Goal: Information Seeking & Learning: Learn about a topic

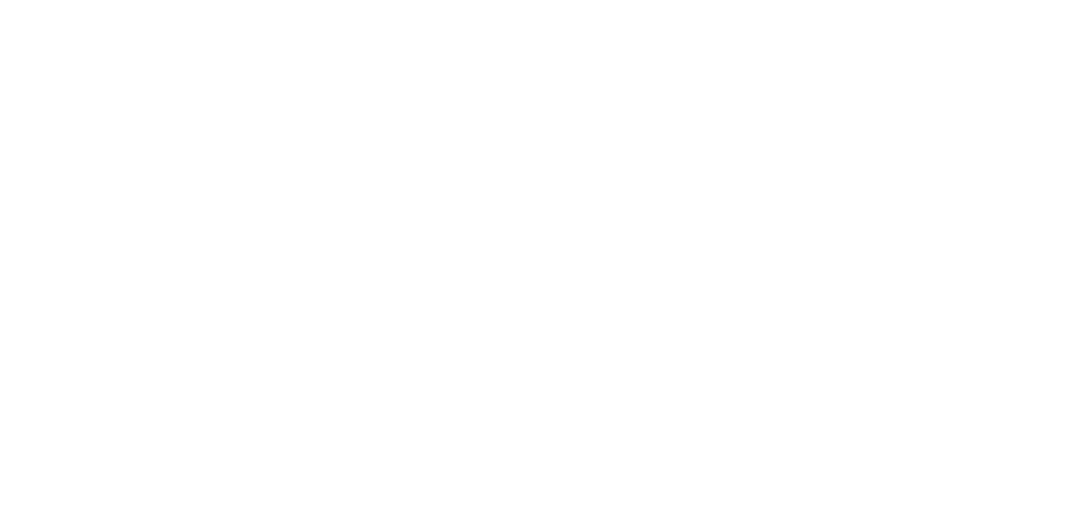
scroll to position [56, 0]
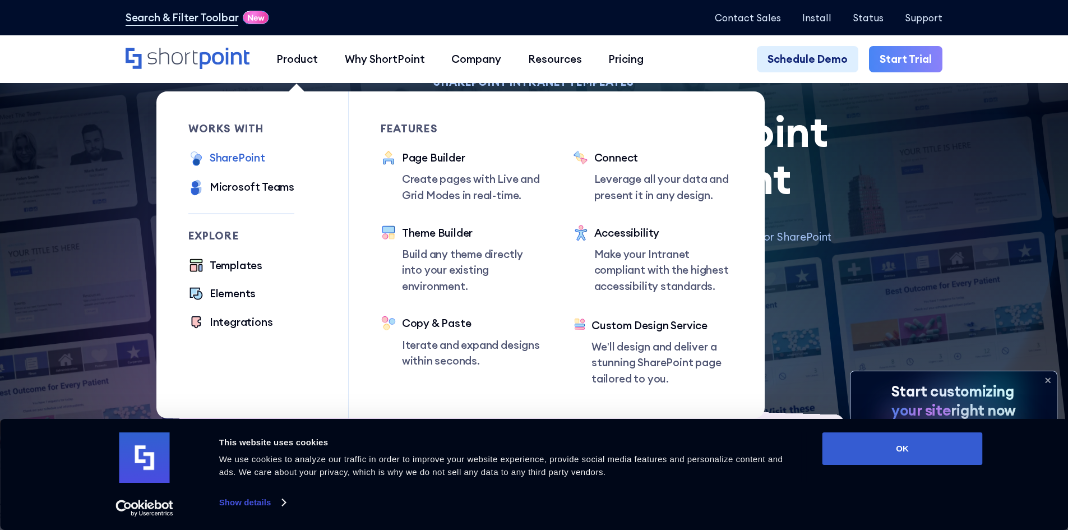
click at [247, 160] on div "SharePoint" at bounding box center [238, 158] width 56 height 16
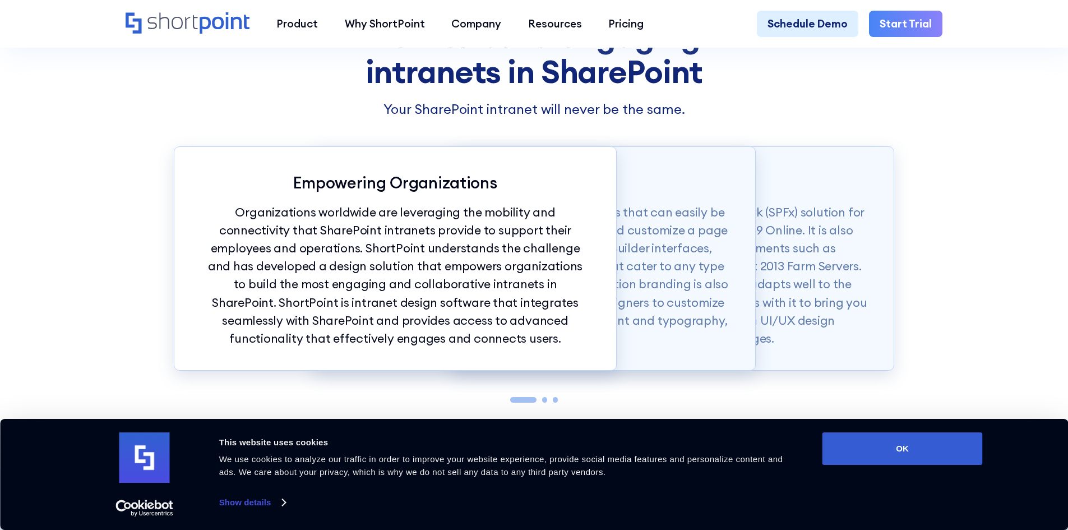
scroll to position [1178, 0]
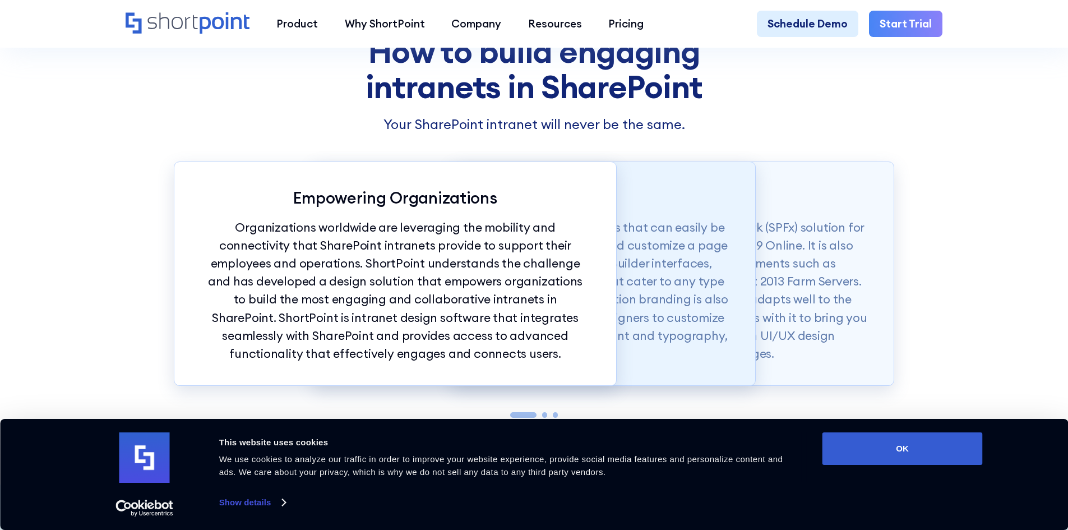
click at [633, 275] on p "ShortPoint also offers modern intranet templates that can easily be copied into…" at bounding box center [534, 291] width 389 height 144
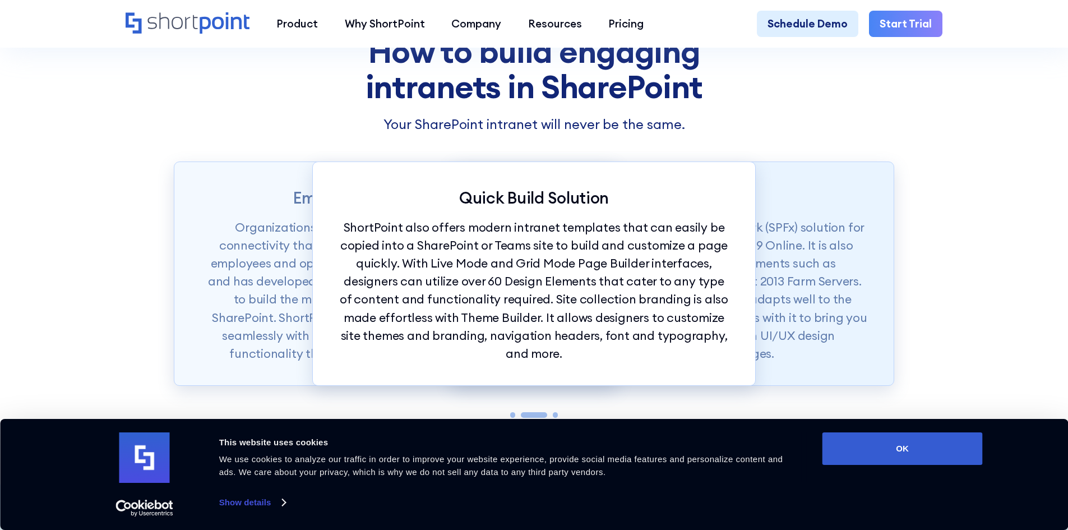
click at [784, 275] on p "ShortPoint is available as a SharePoint Framework (SPFx) solution for SharePoin…" at bounding box center [672, 291] width 389 height 144
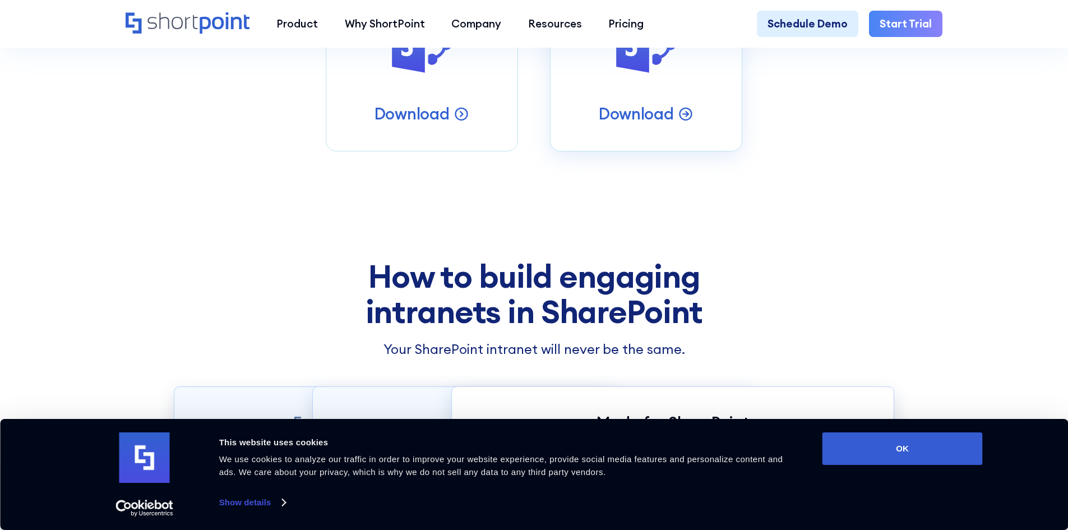
scroll to position [841, 0]
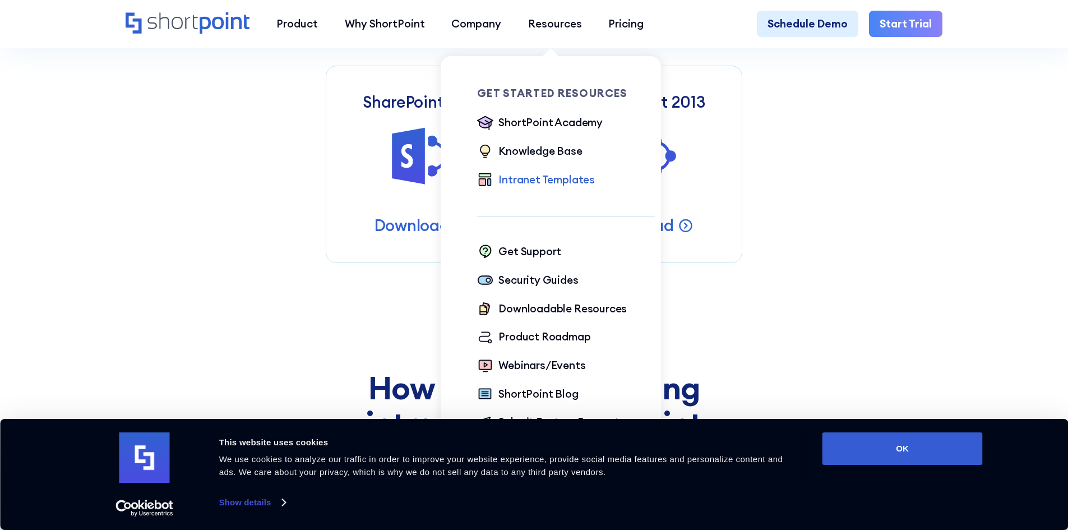
click at [550, 181] on div "Intranet Templates" at bounding box center [547, 180] width 96 height 16
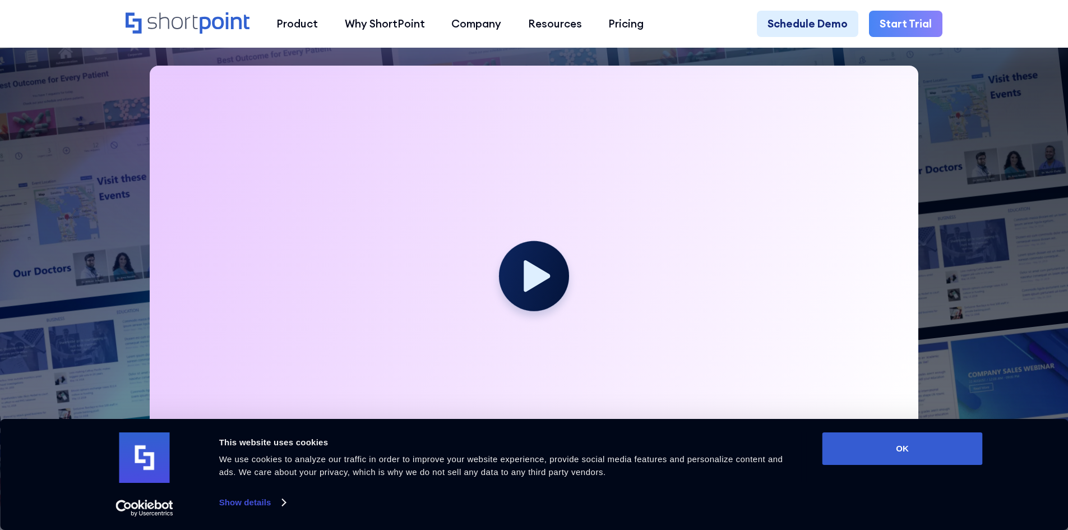
scroll to position [393, 0]
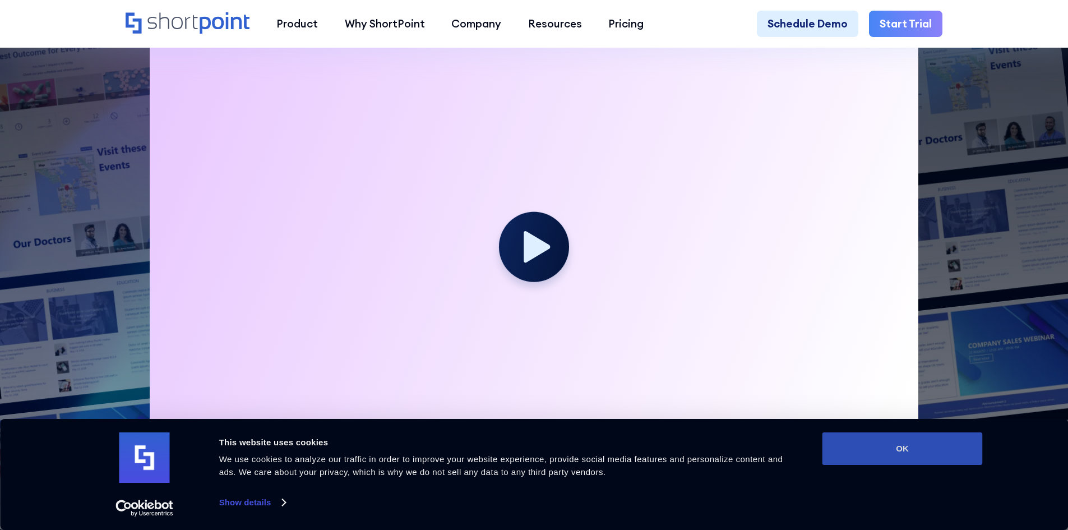
click at [882, 458] on button "OK" at bounding box center [903, 448] width 160 height 33
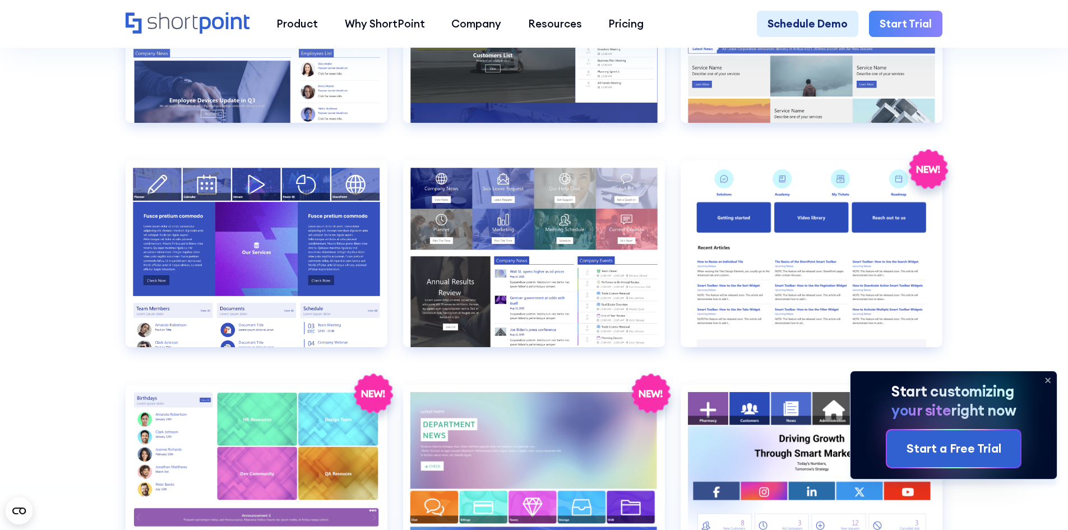
scroll to position [2748, 0]
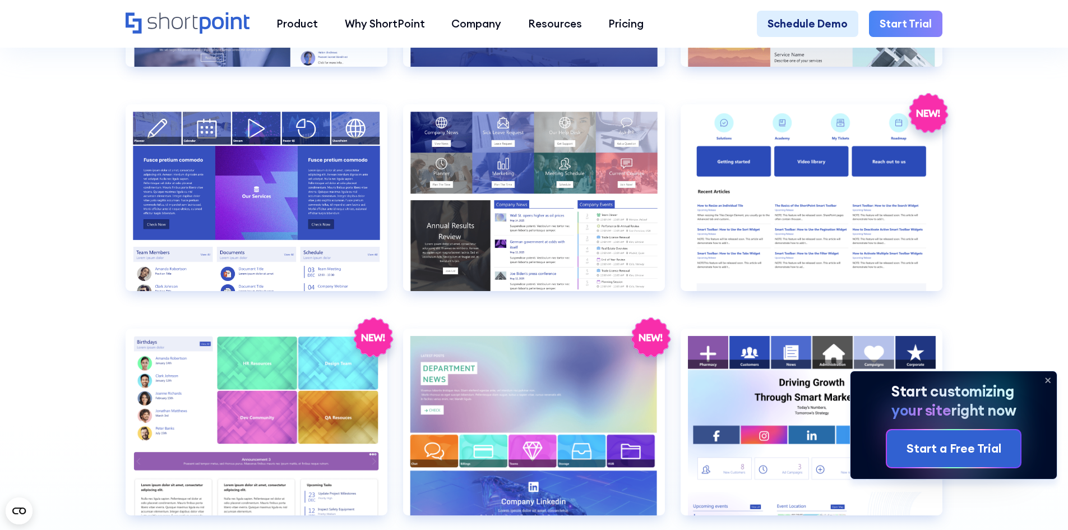
click at [1044, 381] on icon at bounding box center [1048, 380] width 18 height 18
